Goal: Task Accomplishment & Management: Complete application form

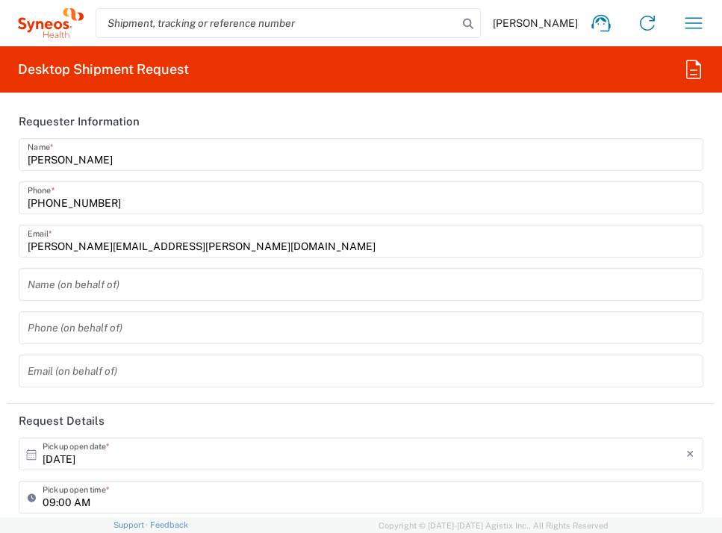
type input "8350"
type input "Comunidad de Madrid"
type input "Spain"
type input "Syneos Health Clinical Spain"
